Goal: Task Accomplishment & Management: Complete application form

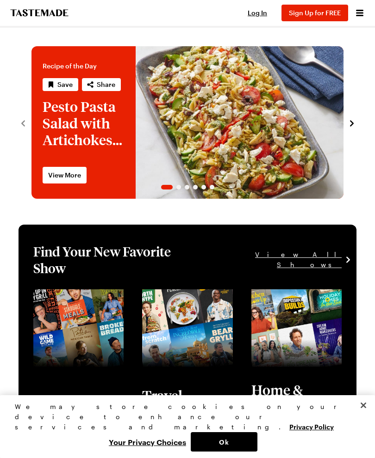
click at [262, 13] on span "Log In" at bounding box center [257, 13] width 19 height 8
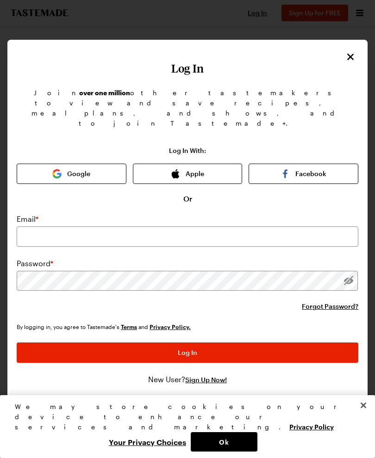
click at [34, 214] on label "Email *" at bounding box center [28, 219] width 22 height 11
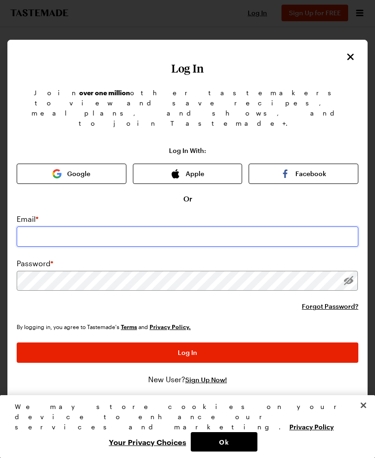
click at [35, 227] on input "email" at bounding box center [187, 237] width 341 height 20
type input "[PERSON_NAME][EMAIL_ADDRESS][PERSON_NAME][DOMAIN_NAME]"
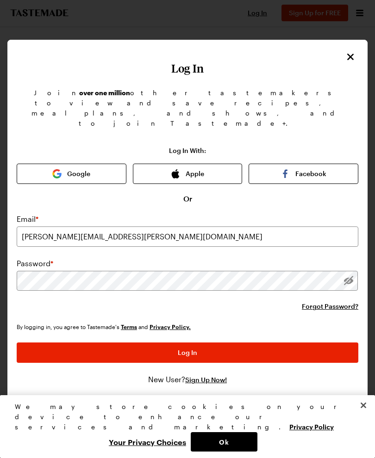
click at [187, 343] on button "Log In" at bounding box center [187, 353] width 341 height 20
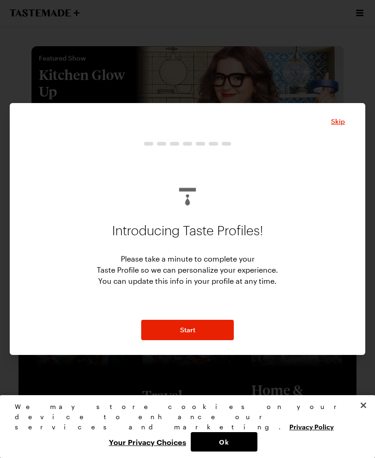
click at [160, 325] on button "Start" at bounding box center [187, 330] width 93 height 20
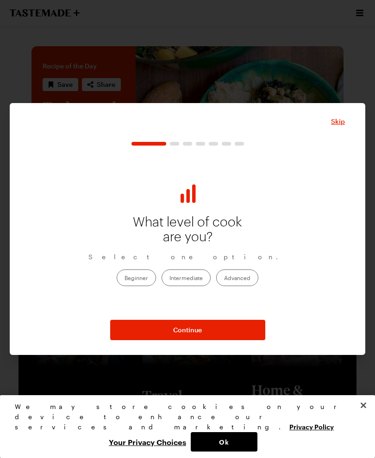
click at [253, 277] on label "Advanced" at bounding box center [237, 278] width 42 height 17
click at [224, 279] on input "Advanced" at bounding box center [224, 279] width 0 height 0
click at [224, 329] on button "Continue" at bounding box center [187, 330] width 155 height 20
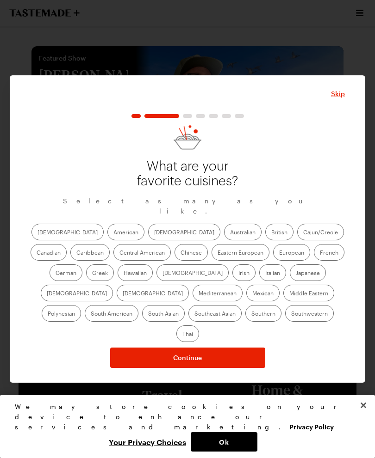
click at [259, 274] on label "Italian" at bounding box center [272, 273] width 27 height 17
click at [265, 274] on input "Italian" at bounding box center [265, 274] width 0 height 0
click at [246, 299] on label "Mexican" at bounding box center [262, 293] width 33 height 17
click at [252, 294] on input "Mexican" at bounding box center [252, 294] width 0 height 0
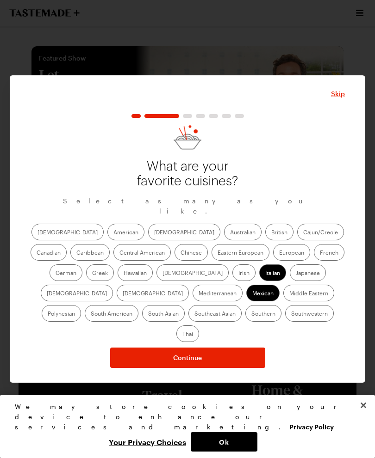
click at [237, 348] on button "Continue" at bounding box center [187, 358] width 155 height 20
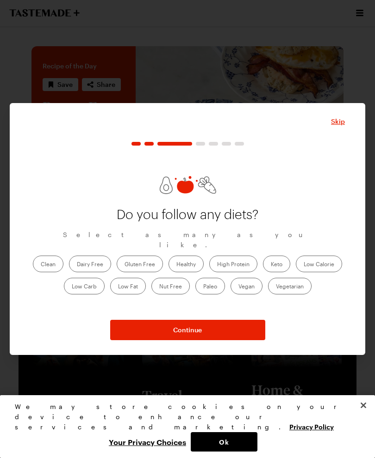
click at [228, 327] on button "Continue" at bounding box center [187, 330] width 155 height 20
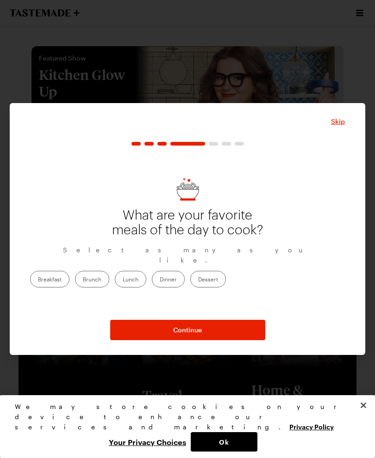
click at [185, 273] on label "Dinner" at bounding box center [168, 279] width 33 height 17
click at [160, 280] on input "Dinner" at bounding box center [160, 280] width 0 height 0
click at [219, 332] on button "Continue" at bounding box center [187, 330] width 155 height 20
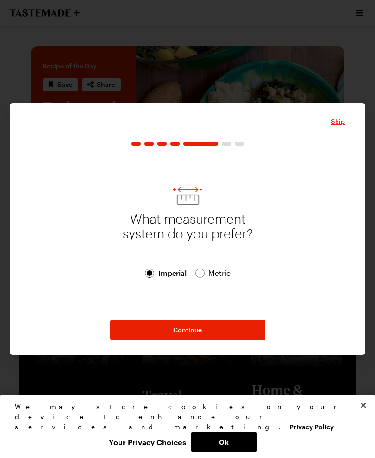
click at [221, 326] on button "Continue" at bounding box center [187, 330] width 155 height 20
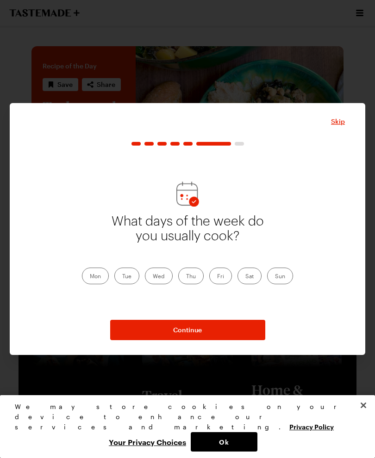
click at [92, 264] on div "What days of the week do you usually cook? Mon Tue Wed Thu Fri Sat Sun" at bounding box center [187, 249] width 211 height 70
click at [100, 279] on label "Mon" at bounding box center [95, 276] width 27 height 17
click at [90, 277] on input "Mon" at bounding box center [90, 277] width 0 height 0
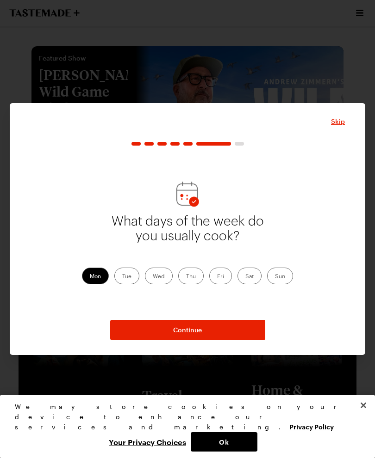
click at [130, 277] on label "Tue" at bounding box center [126, 276] width 25 height 17
click at [122, 277] on input "Tue" at bounding box center [122, 277] width 0 height 0
click at [163, 281] on label "Wed" at bounding box center [159, 276] width 28 height 17
click at [153, 277] on input "Wed" at bounding box center [153, 277] width 0 height 0
click at [192, 278] on label "Thu" at bounding box center [190, 276] width 25 height 17
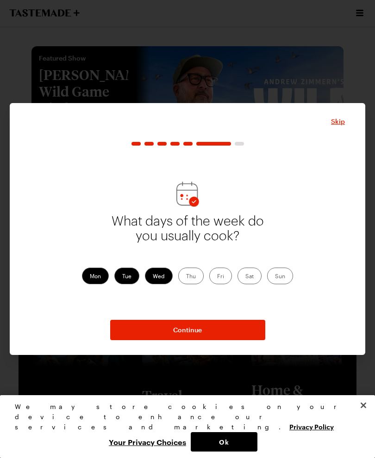
click at [186, 277] on input "Thu" at bounding box center [186, 277] width 0 height 0
click at [284, 275] on label "Sun" at bounding box center [280, 276] width 26 height 17
click at [275, 277] on input "Sun" at bounding box center [275, 277] width 0 height 0
click at [227, 333] on button "Continue" at bounding box center [187, 330] width 155 height 20
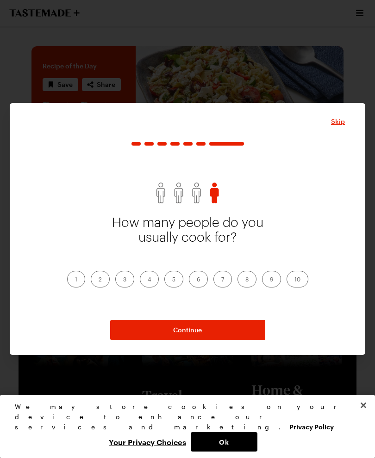
click at [126, 282] on label "3" at bounding box center [124, 279] width 19 height 17
click at [123, 280] on input "3" at bounding box center [123, 280] width 0 height 0
click at [225, 333] on button "Continue" at bounding box center [187, 330] width 155 height 20
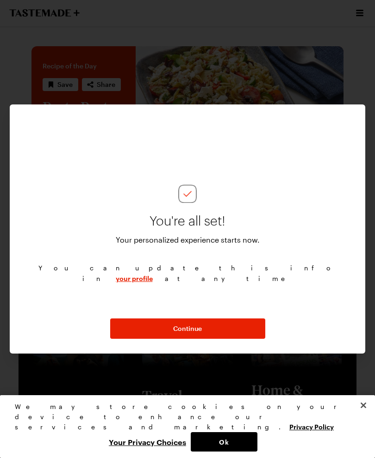
click at [218, 324] on button "Continue" at bounding box center [187, 329] width 155 height 20
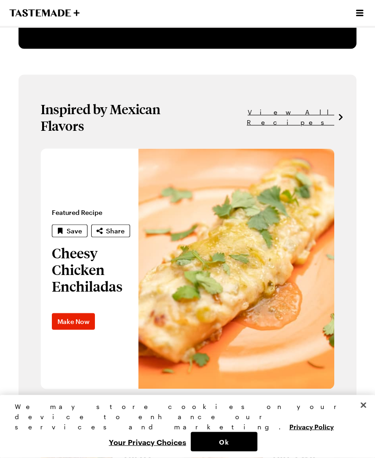
scroll to position [463, 0]
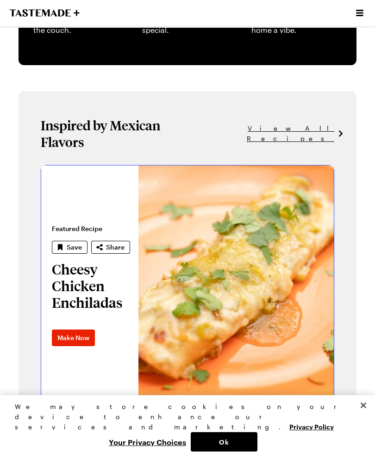
click at [41, 263] on link "Cheesy Chicken Enchiladas" at bounding box center [41, 285] width 0 height 241
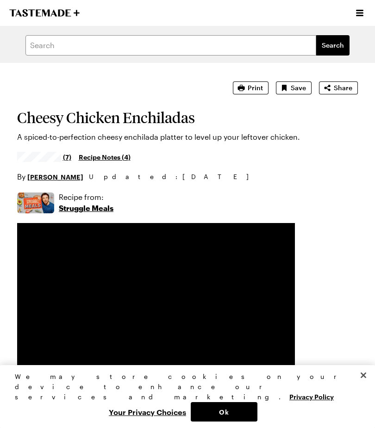
click at [296, 85] on span "Save" at bounding box center [298, 87] width 15 height 9
type textarea "x"
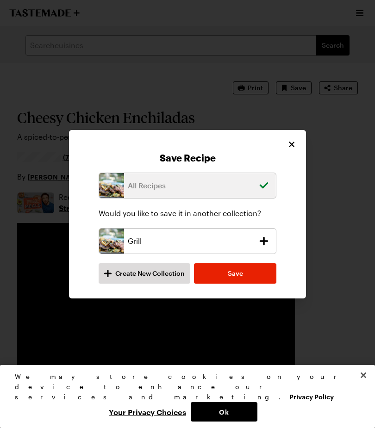
click at [264, 244] on icon "add recipe to Grill collection" at bounding box center [264, 240] width 9 height 9
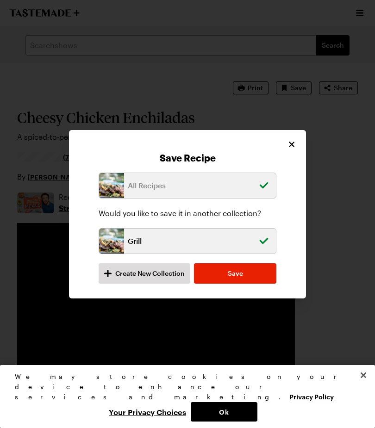
click at [265, 237] on icon "remove recipe from Grill collection" at bounding box center [263, 241] width 13 height 13
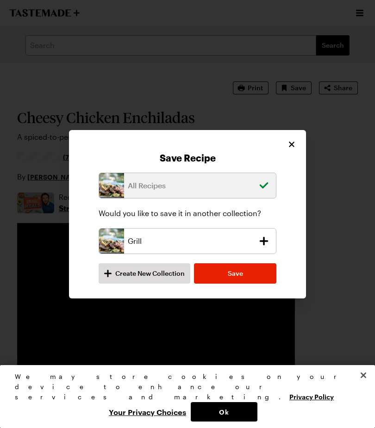
click at [172, 271] on span "Create New Collection" at bounding box center [149, 273] width 69 height 9
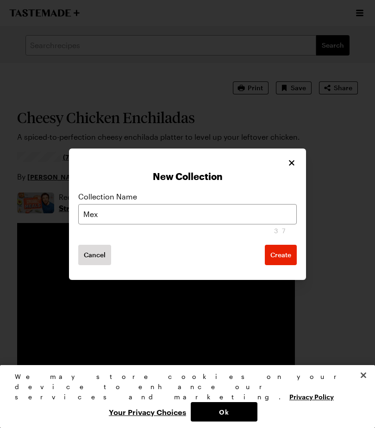
type input "Mex"
click at [285, 255] on span "Create" at bounding box center [280, 254] width 21 height 9
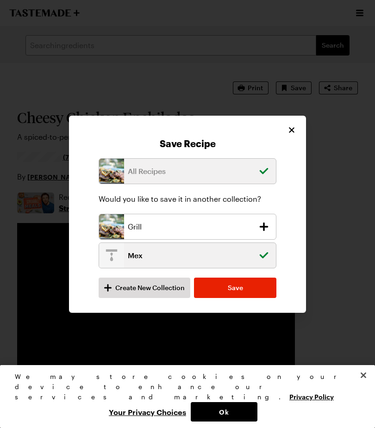
click at [251, 290] on button "Save" at bounding box center [235, 288] width 82 height 20
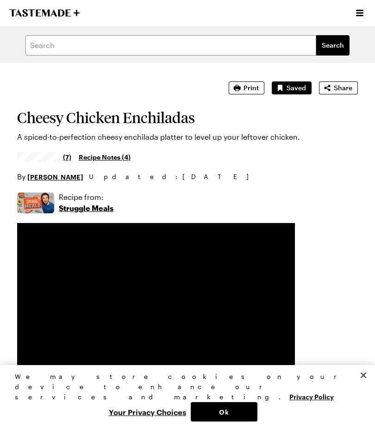
type textarea "x"
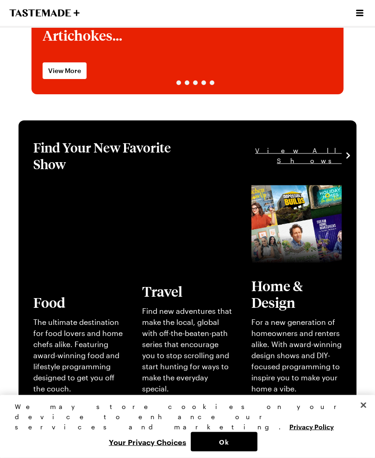
scroll to position [108, 0]
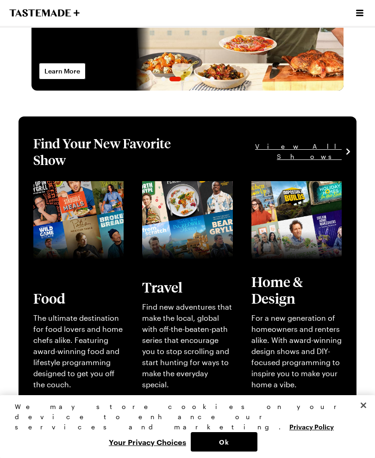
click at [210, 202] on link "View full content for [object Object]" at bounding box center [177, 192] width 71 height 20
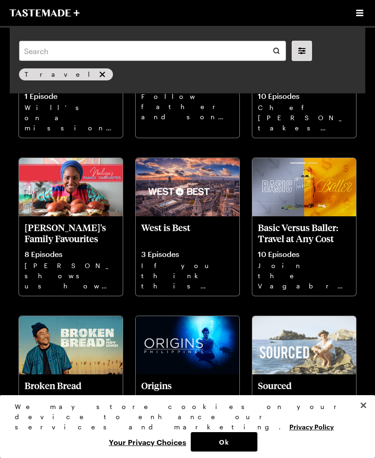
scroll to position [892, 0]
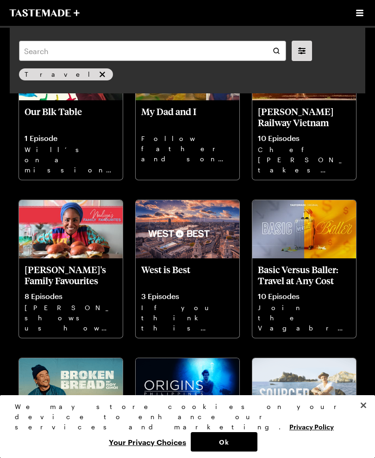
click at [99, 73] on icon "remove Travel" at bounding box center [102, 75] width 6 height 6
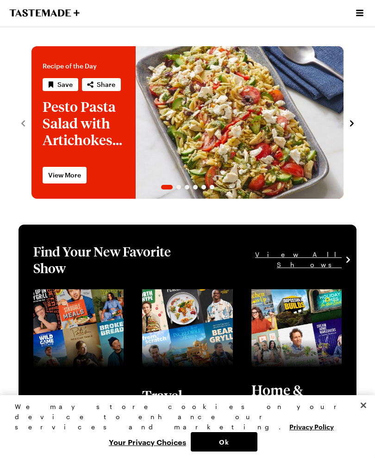
scroll to position [108, 0]
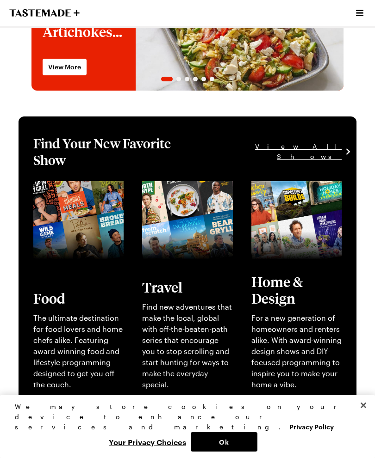
click at [285, 202] on link "View full content for [object Object]" at bounding box center [286, 192] width 71 height 20
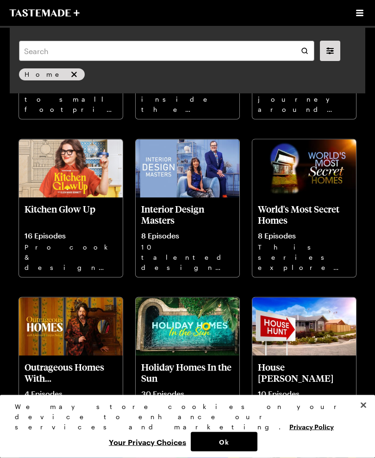
scroll to position [321, 0]
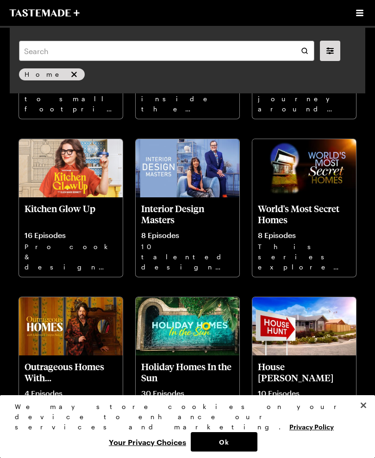
click at [45, 172] on img at bounding box center [71, 168] width 104 height 58
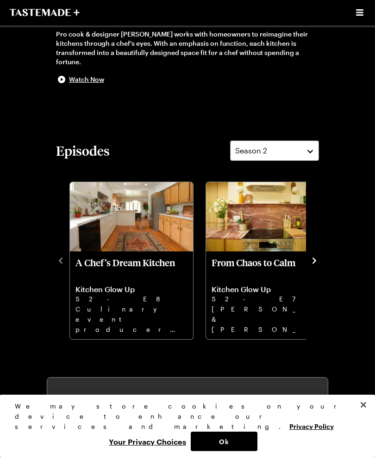
scroll to position [247, 0]
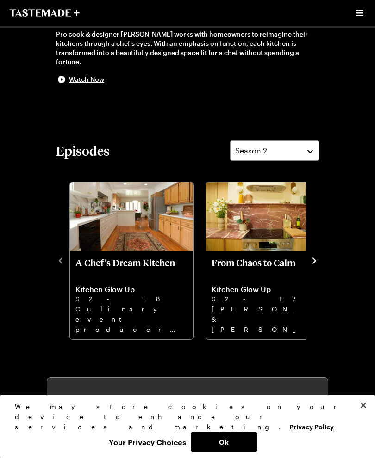
click at [317, 260] on icon "navigate to next item" at bounding box center [314, 260] width 9 height 9
click at [151, 234] on img "A Chef’s Dream Kitchen" at bounding box center [131, 216] width 123 height 69
